Goal: Transaction & Acquisition: Purchase product/service

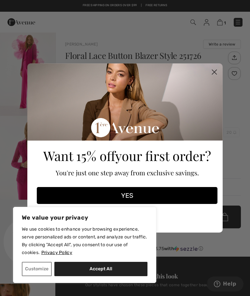
click at [213, 72] on circle "Close dialog" at bounding box center [214, 72] width 11 height 11
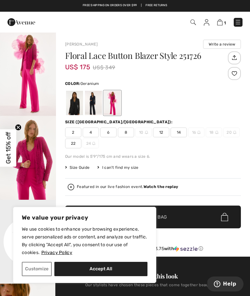
click at [179, 129] on span "14" at bounding box center [179, 133] width 16 height 10
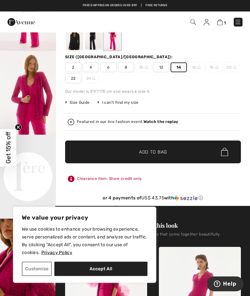
scroll to position [65, 0]
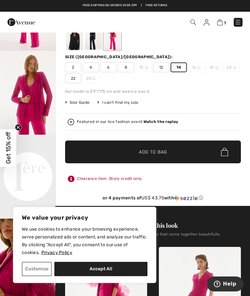
click at [159, 151] on span "Add to Bag" at bounding box center [153, 152] width 28 height 7
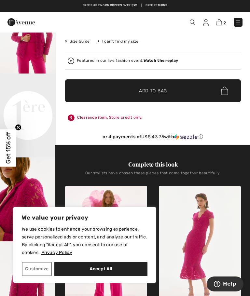
scroll to position [124, 0]
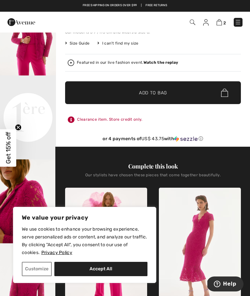
click at [98, 277] on button "Accept All" at bounding box center [100, 269] width 93 height 14
checkbox input "true"
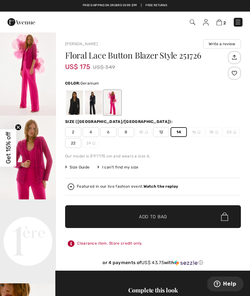
scroll to position [9, 0]
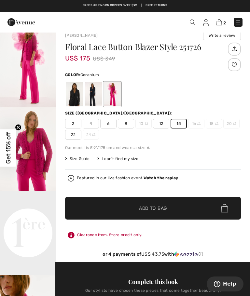
click at [192, 21] on img at bounding box center [193, 23] width 6 height 6
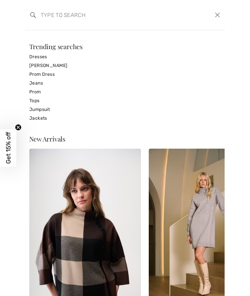
click at [52, 16] on input "search" at bounding box center [104, 15] width 137 height 20
click at [46, 13] on input "search" at bounding box center [104, 15] width 137 height 20
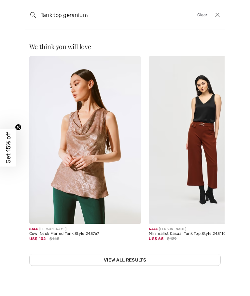
type input "Tank top geranium"
